Goal: Information Seeking & Learning: Learn about a topic

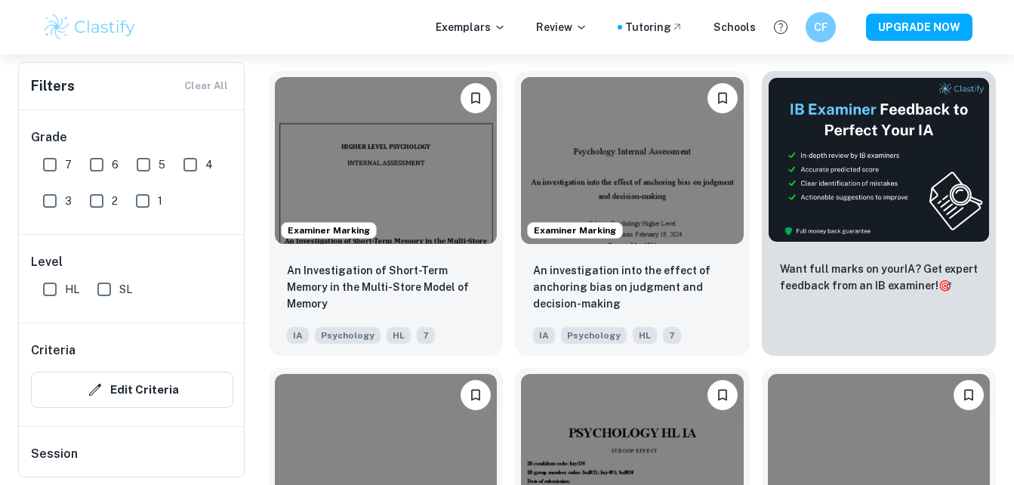
scroll to position [480, 0]
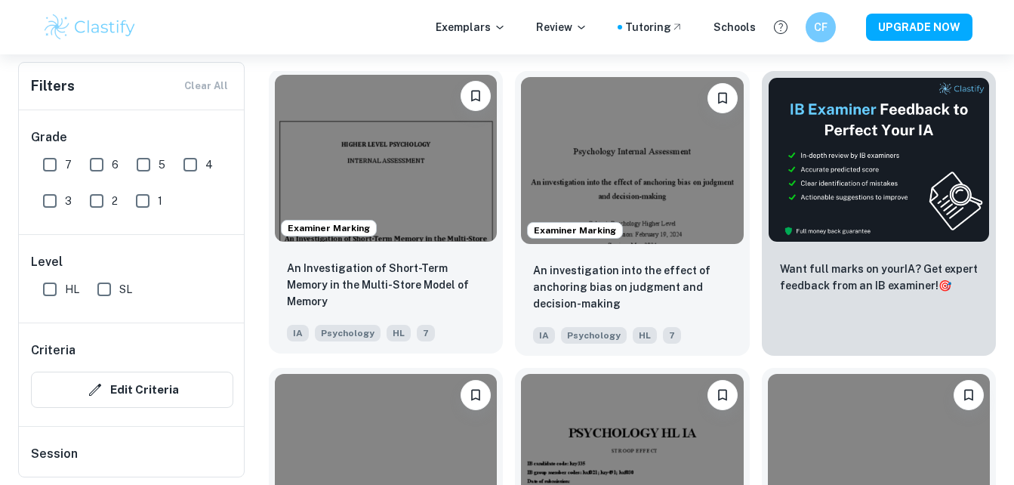
click at [383, 169] on img at bounding box center [386, 158] width 222 height 167
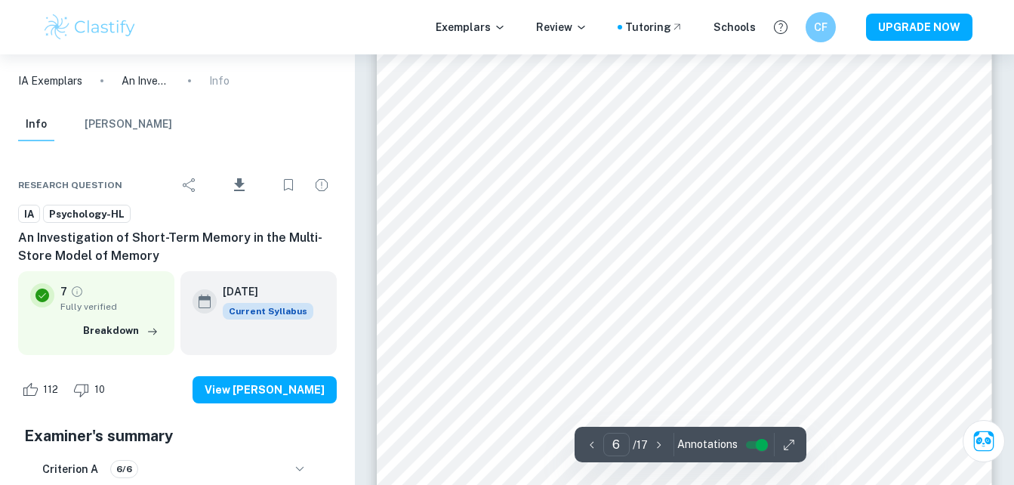
scroll to position [4473, 0]
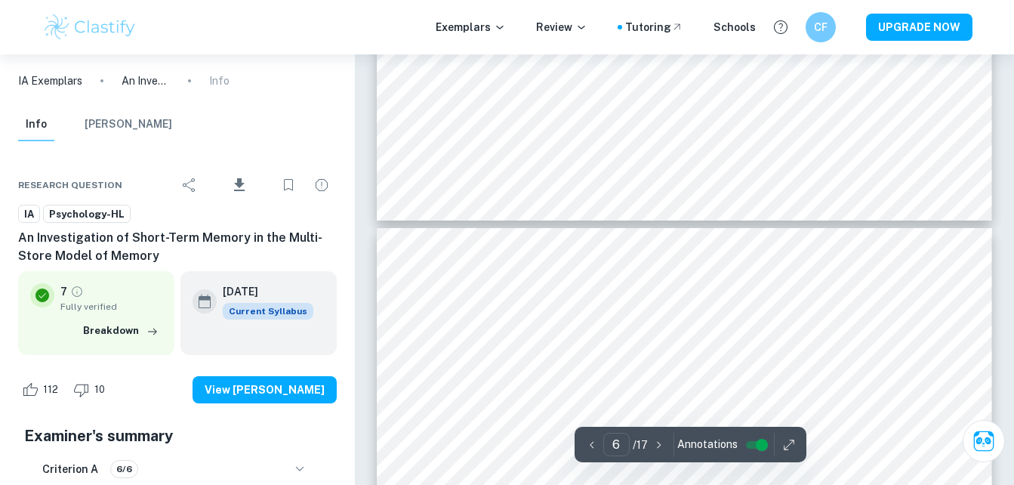
type input "5"
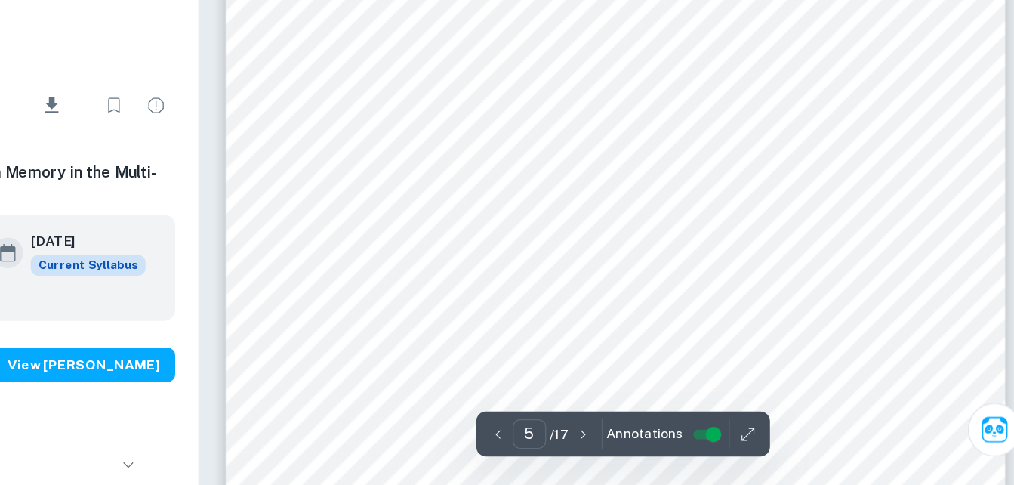
scroll to position [3559, 0]
